Goal: Find specific page/section: Find specific page/section

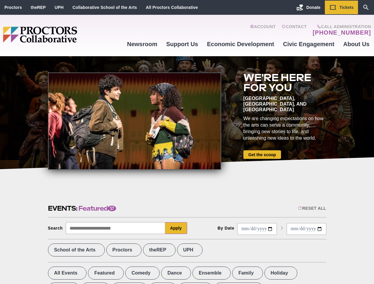
click at [187, 142] on div at bounding box center [134, 121] width 173 height 97
click at [312, 208] on div "Reset All" at bounding box center [312, 208] width 28 height 5
click at [176, 228] on button "Apply" at bounding box center [176, 228] width 22 height 12
